Goal: Information Seeking & Learning: Learn about a topic

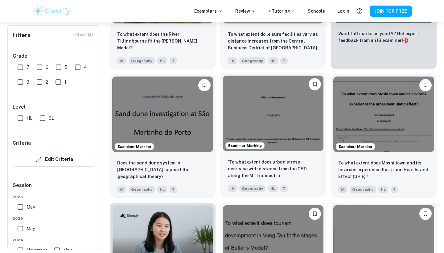
scroll to position [301, 0]
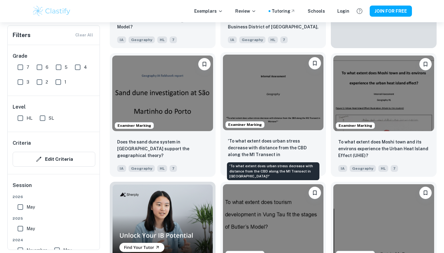
click at [274, 150] on p "'To what extent does urban stress decrease with distance from the CBD along the…" at bounding box center [273, 148] width 91 height 21
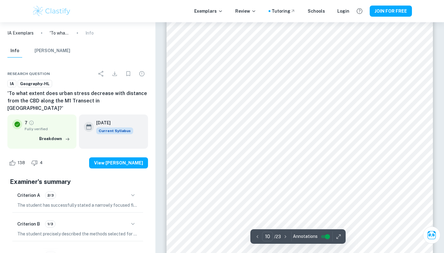
scroll to position [3606, 0]
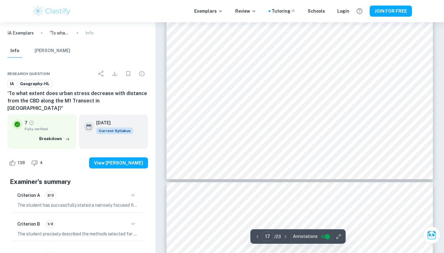
type input "18"
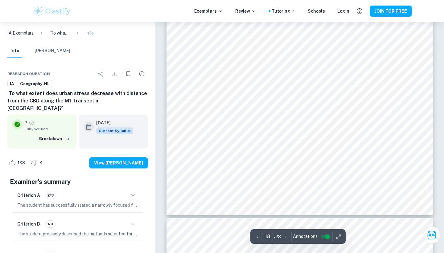
scroll to position [6815, 0]
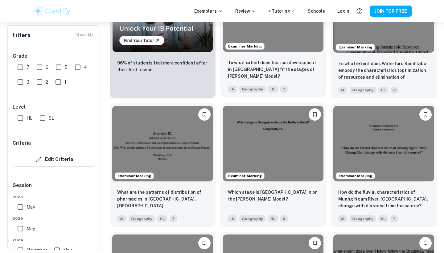
scroll to position [510, 0]
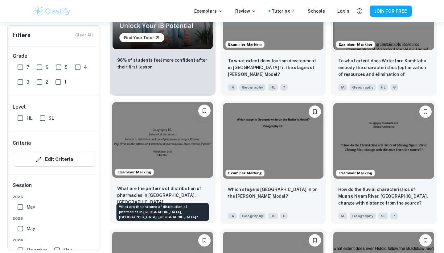
click at [200, 196] on p "What are the patterns of distribution of pharmacies in [GEOGRAPHIC_DATA], [GEOG…" at bounding box center [162, 195] width 91 height 21
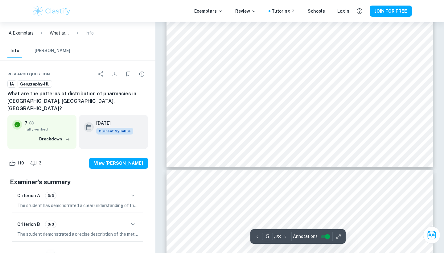
scroll to position [1685, 0]
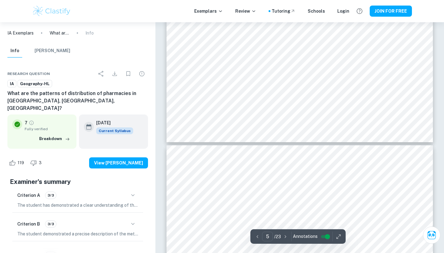
type input "6"
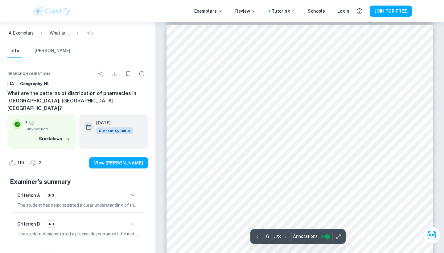
scroll to position [1830, 0]
